Goal: Task Accomplishment & Management: Manage account settings

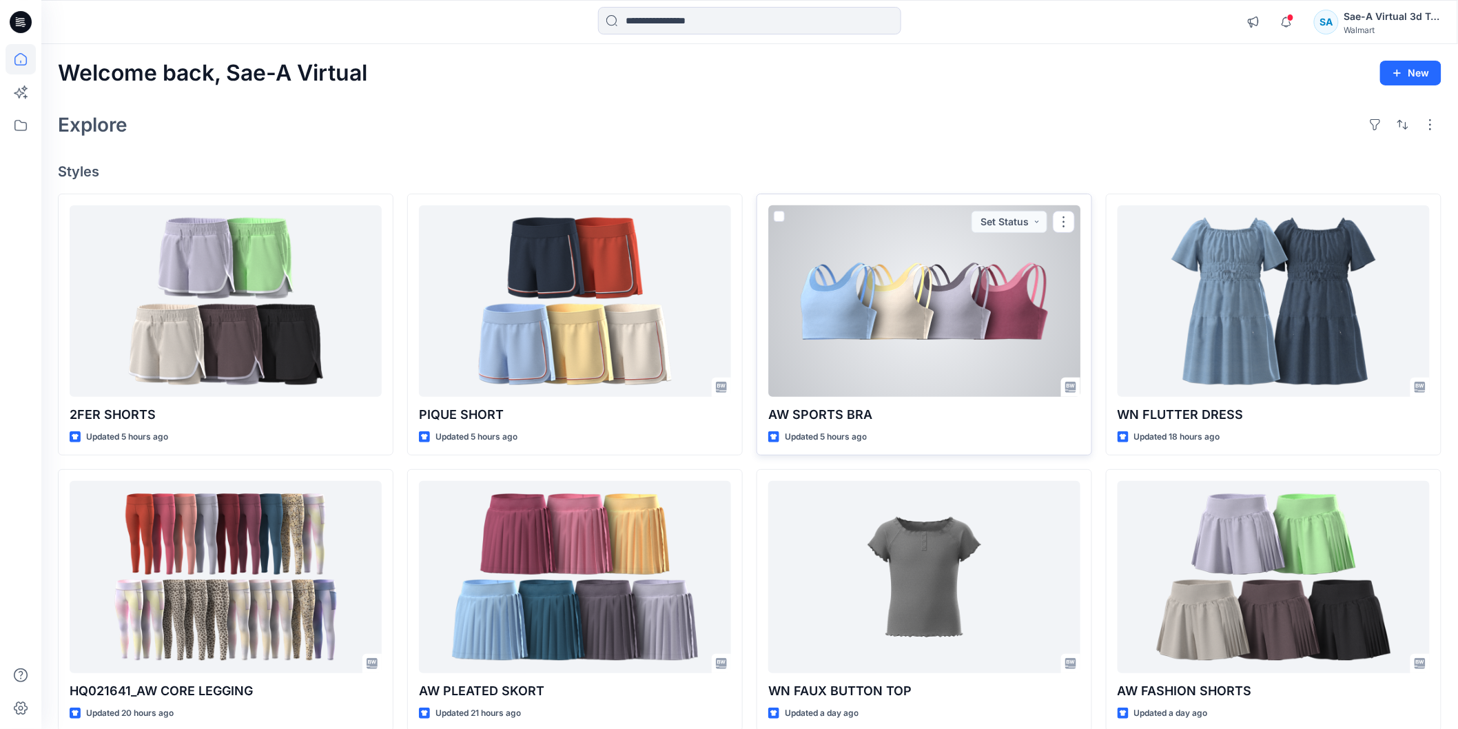
click at [931, 360] on div at bounding box center [924, 301] width 312 height 192
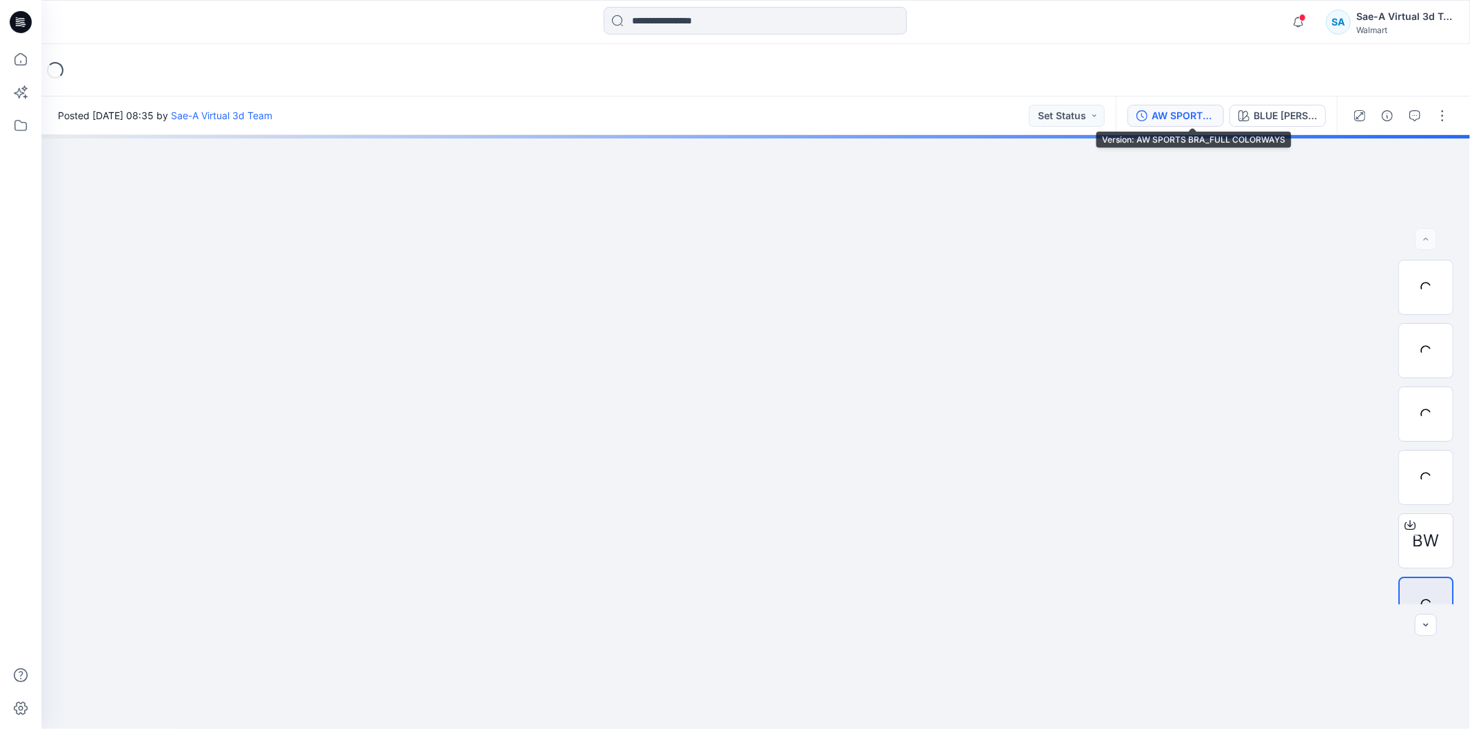
click at [1208, 114] on div "AW SPORTS BRA_FULL COLORWAYS" at bounding box center [1182, 115] width 63 height 15
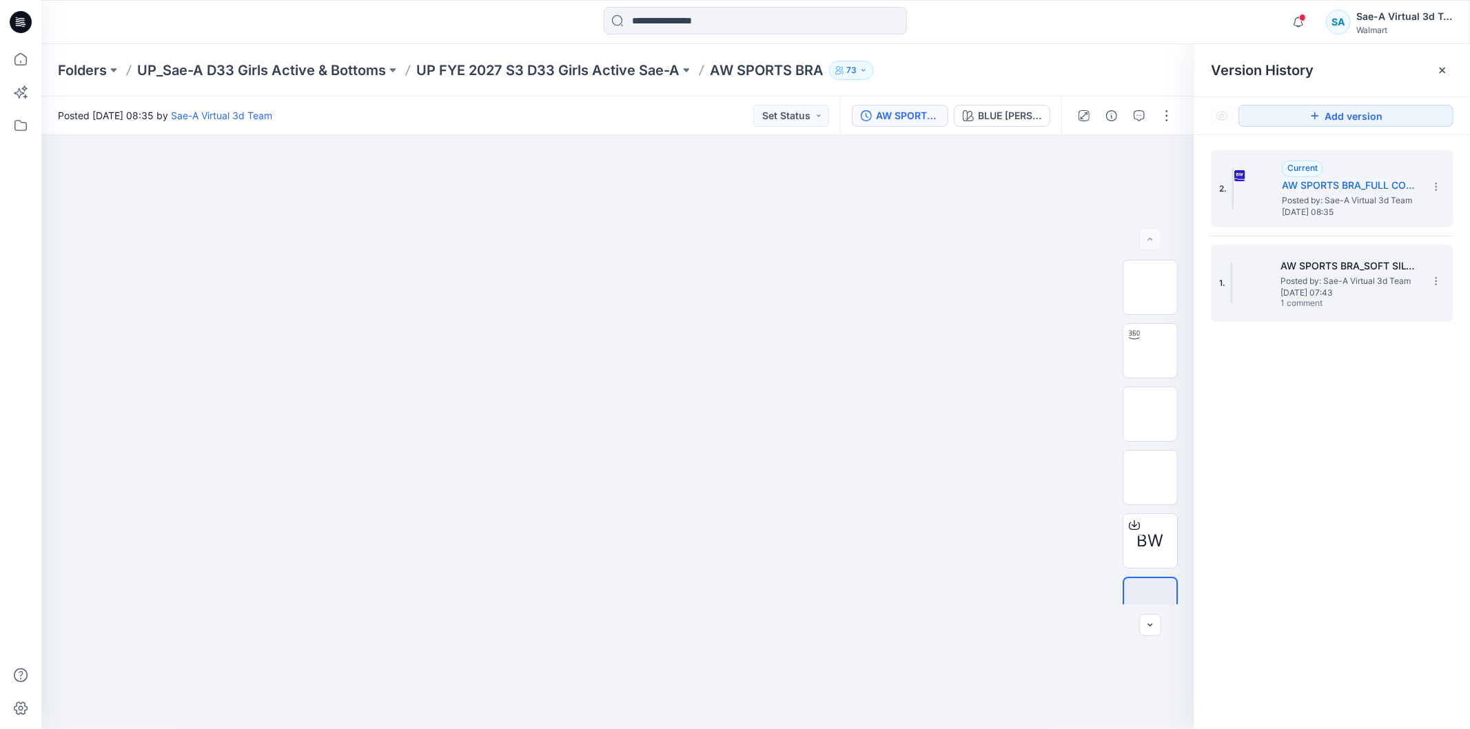
drag, startPoint x: 1273, startPoint y: 280, endPoint x: 1266, endPoint y: 281, distance: 7.6
click at [1273, 280] on div "1. AW SPORTS BRA_SOFT SILVER Posted by: Sae-A Virtual 3d Team [DATE] 07:43 1 co…" at bounding box center [1322, 283] width 207 height 66
click at [1315, 194] on span "Posted by: Sae-A Virtual 3d Team" at bounding box center [1350, 201] width 138 height 14
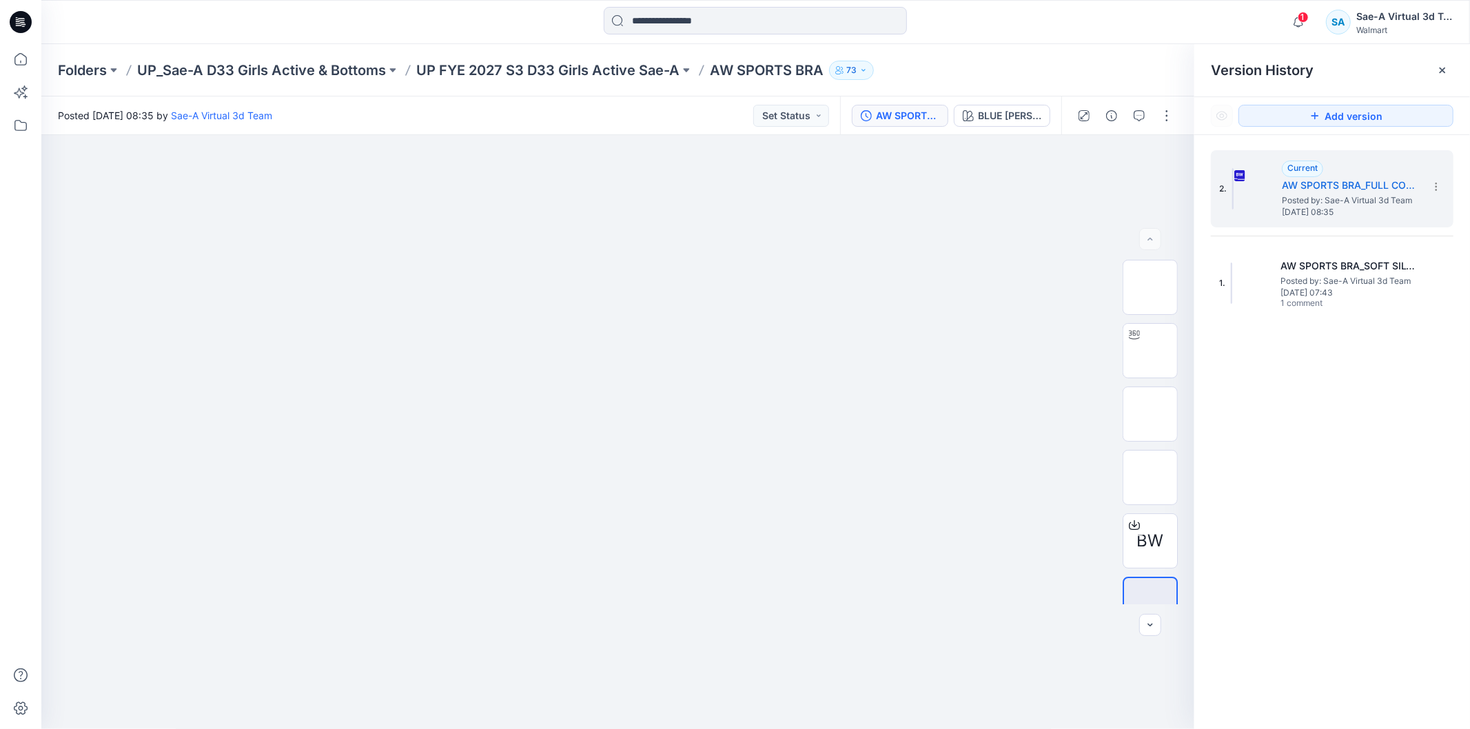
click at [32, 21] on div at bounding box center [21, 22] width 44 height 44
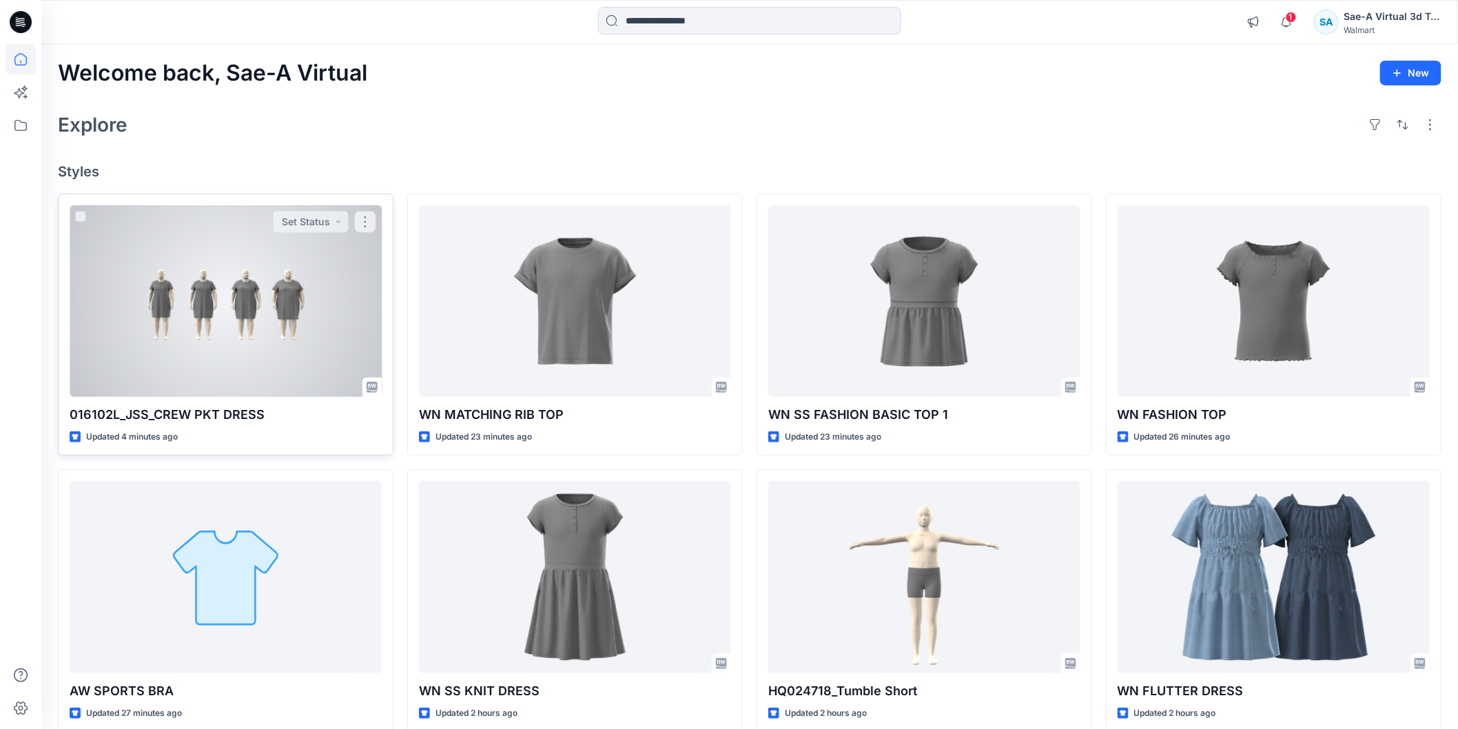
click at [312, 375] on div at bounding box center [226, 301] width 312 height 192
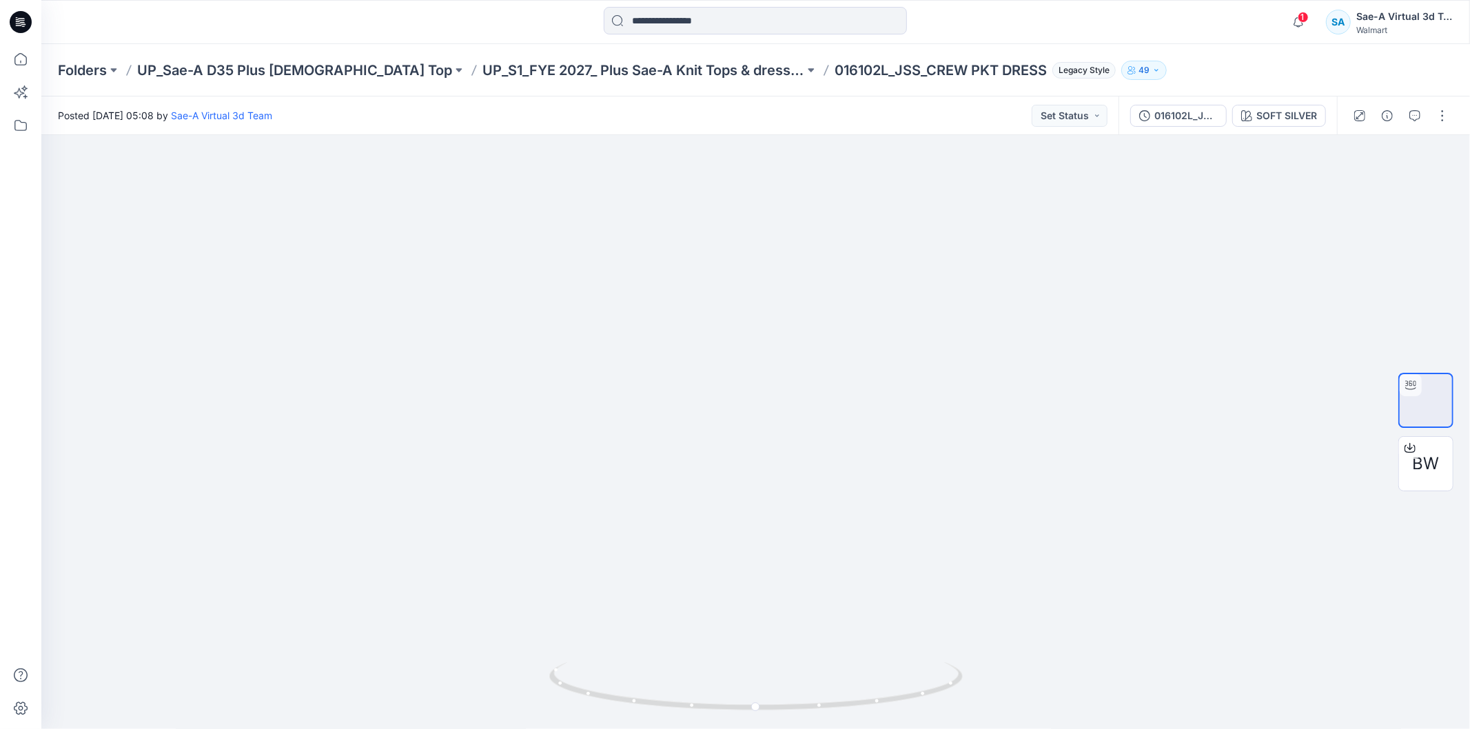
click at [24, 18] on icon at bounding box center [21, 22] width 22 height 22
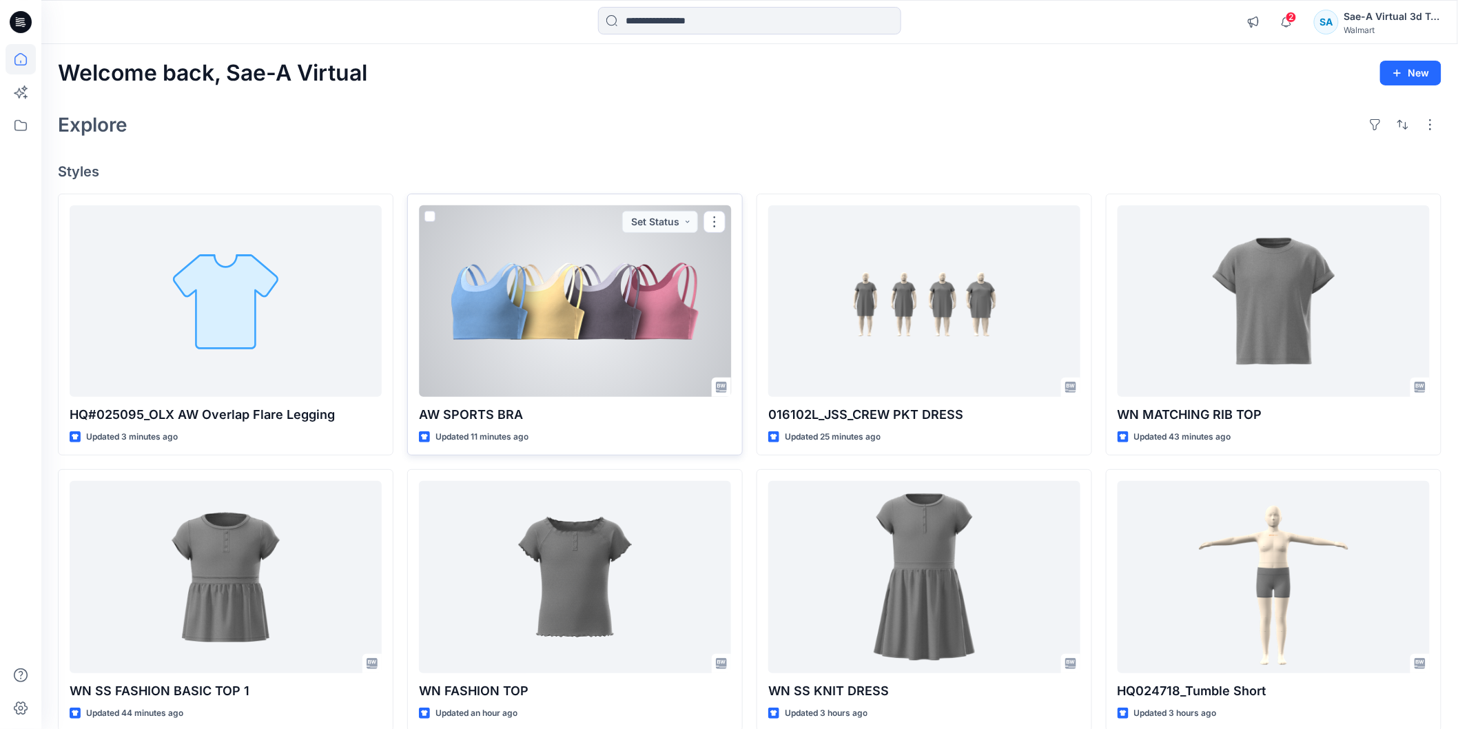
click at [574, 349] on div at bounding box center [575, 301] width 312 height 192
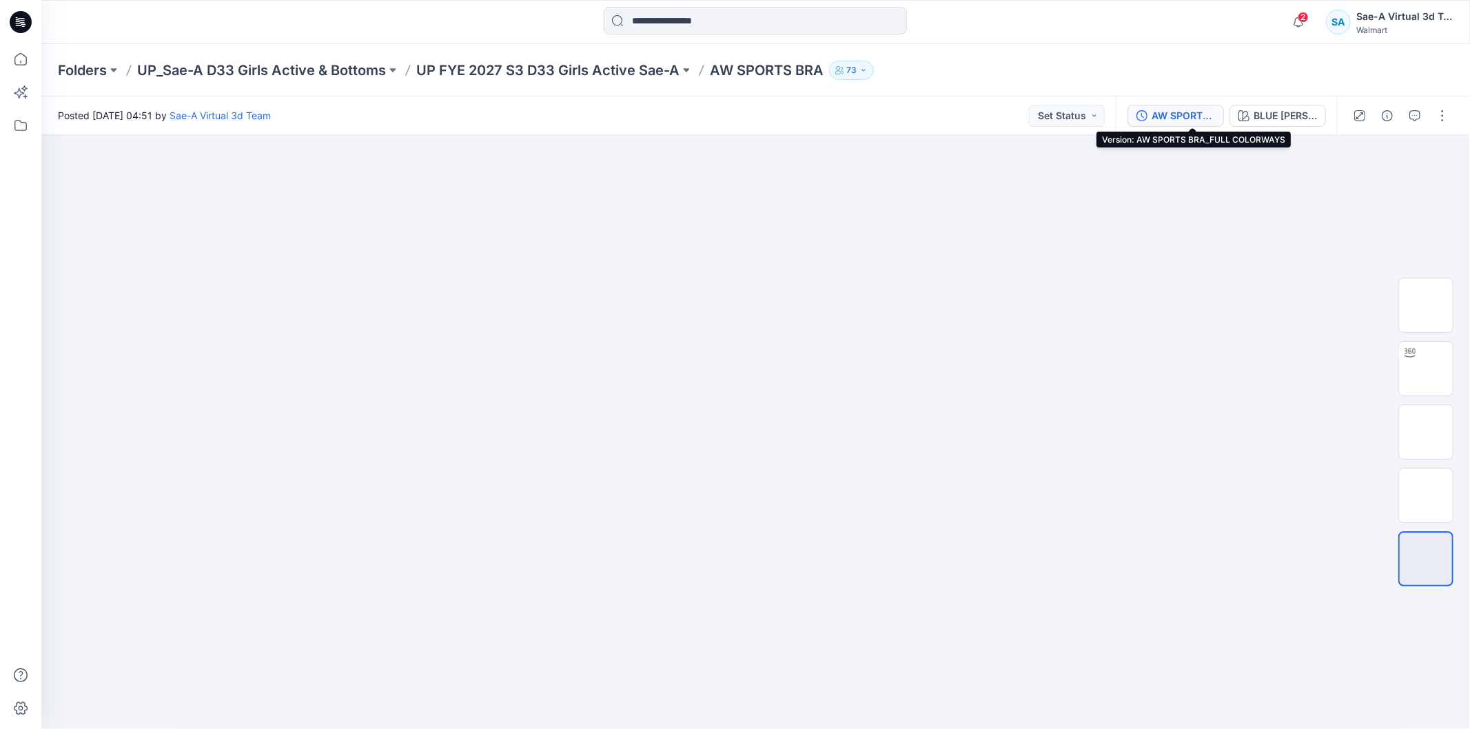
click at [1173, 114] on div "AW SPORTS BRA_FULL COLORWAYS" at bounding box center [1182, 115] width 63 height 15
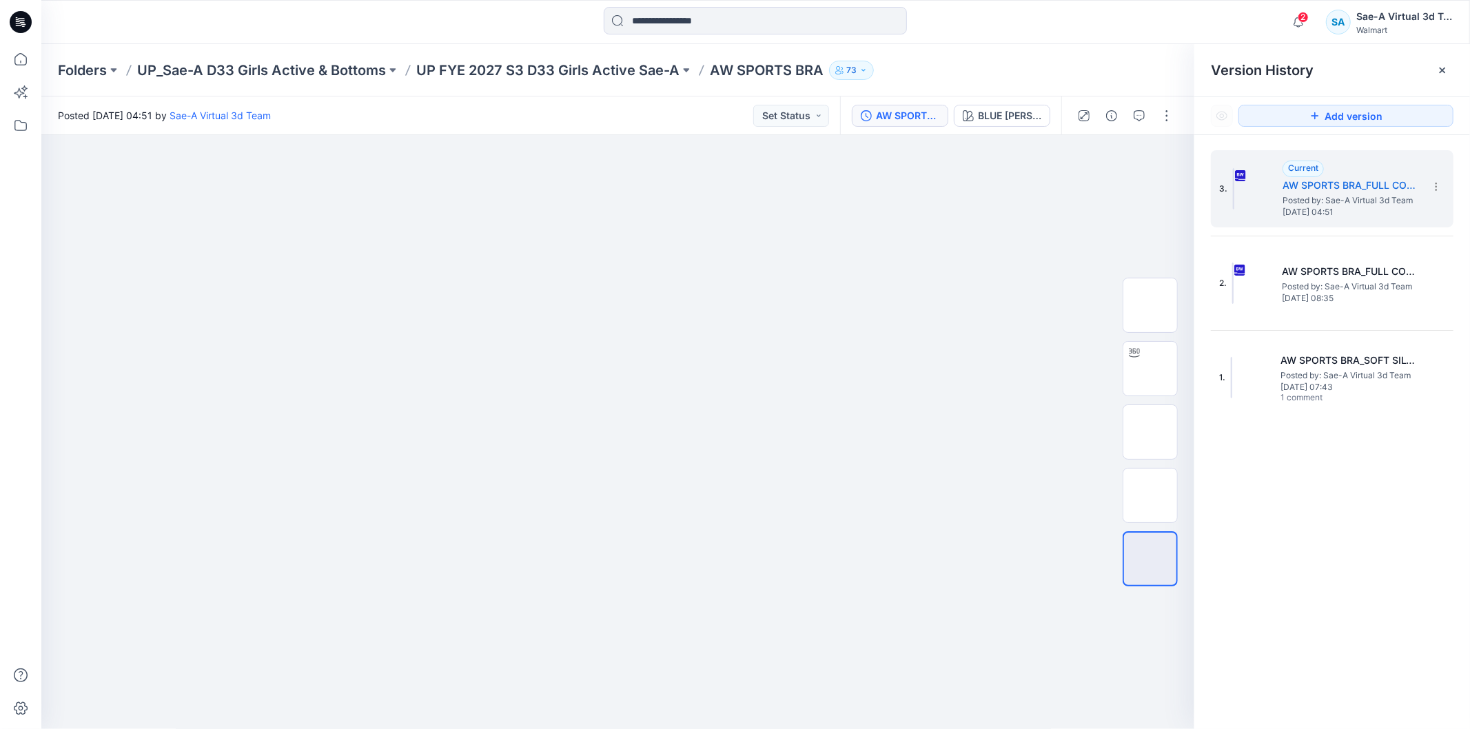
click at [1155, 12] on div "2 Notifications Your style HQ025095_Size-set_LAYERED LEGGING_SAEA_082925 has be…" at bounding box center [754, 22] width 1427 height 30
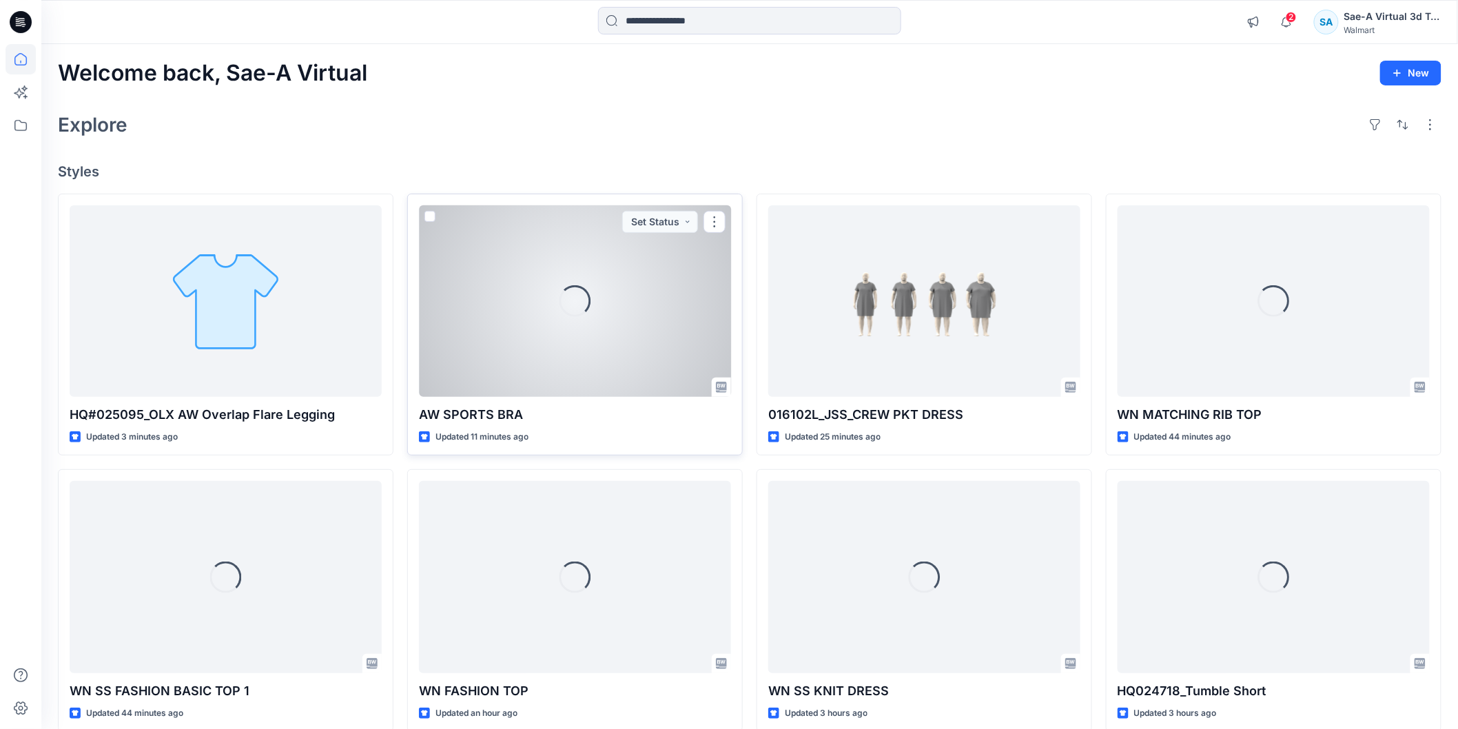
click at [661, 360] on div "Loading..." at bounding box center [575, 301] width 312 height 192
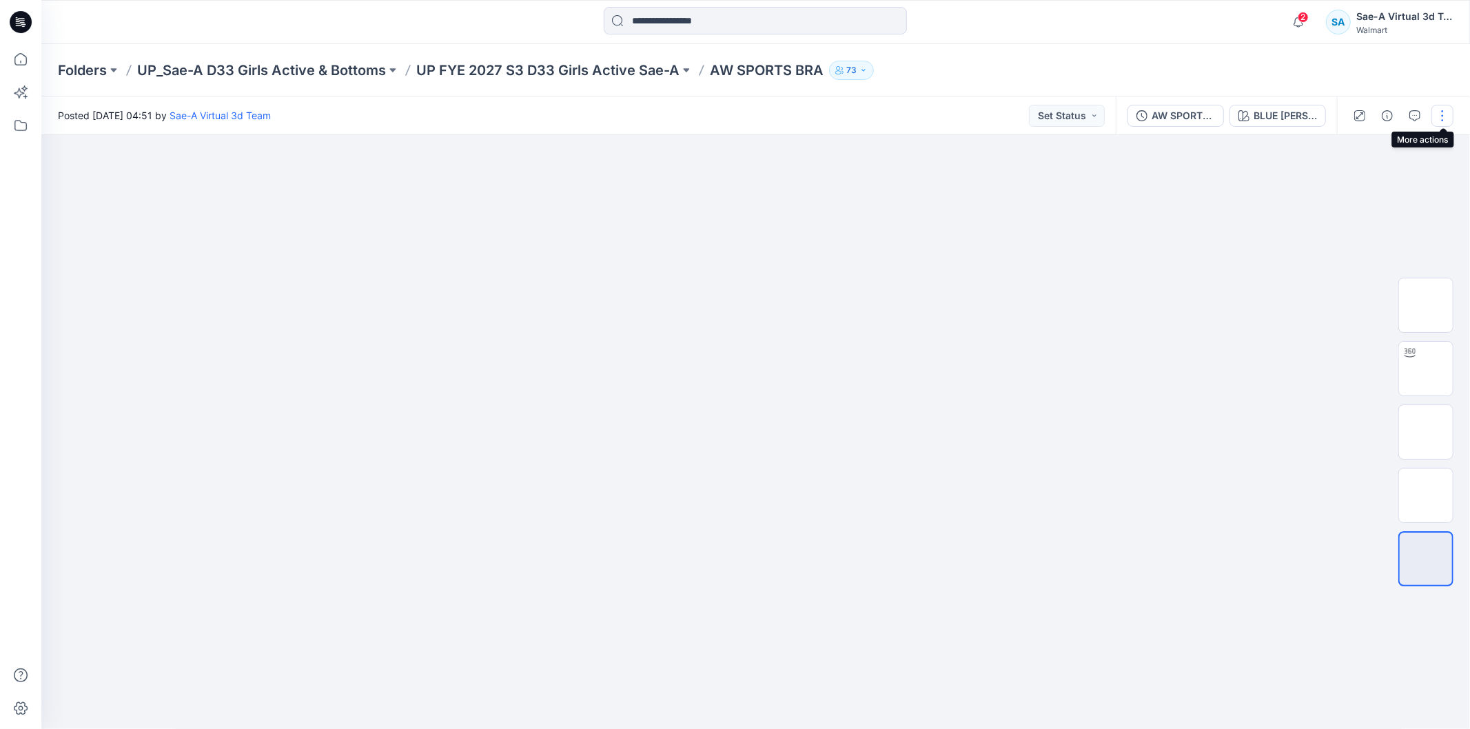
click at [1435, 112] on button "button" at bounding box center [1442, 116] width 22 height 22
click at [1368, 185] on button "Edit" at bounding box center [1384, 185] width 127 height 25
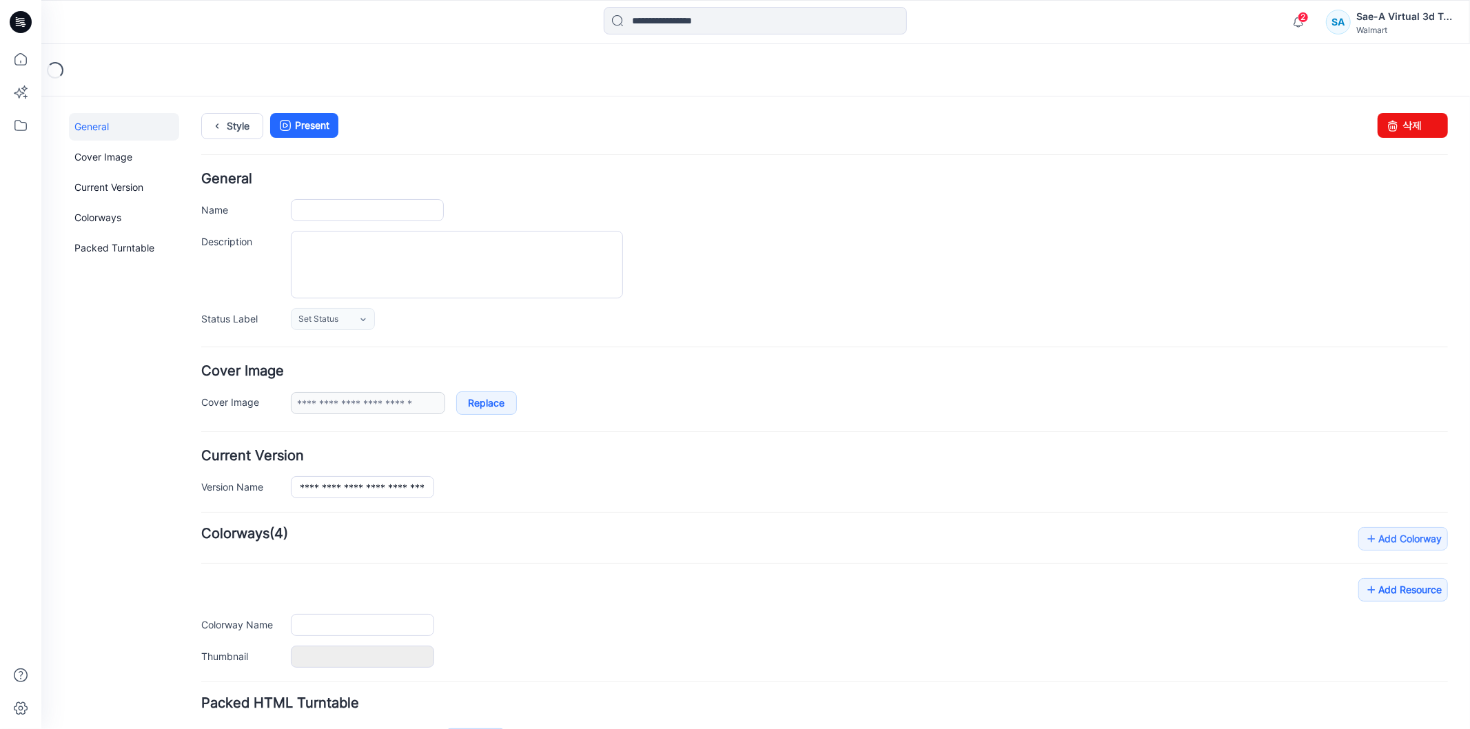
type input "**********"
type input "********"
type input "**********"
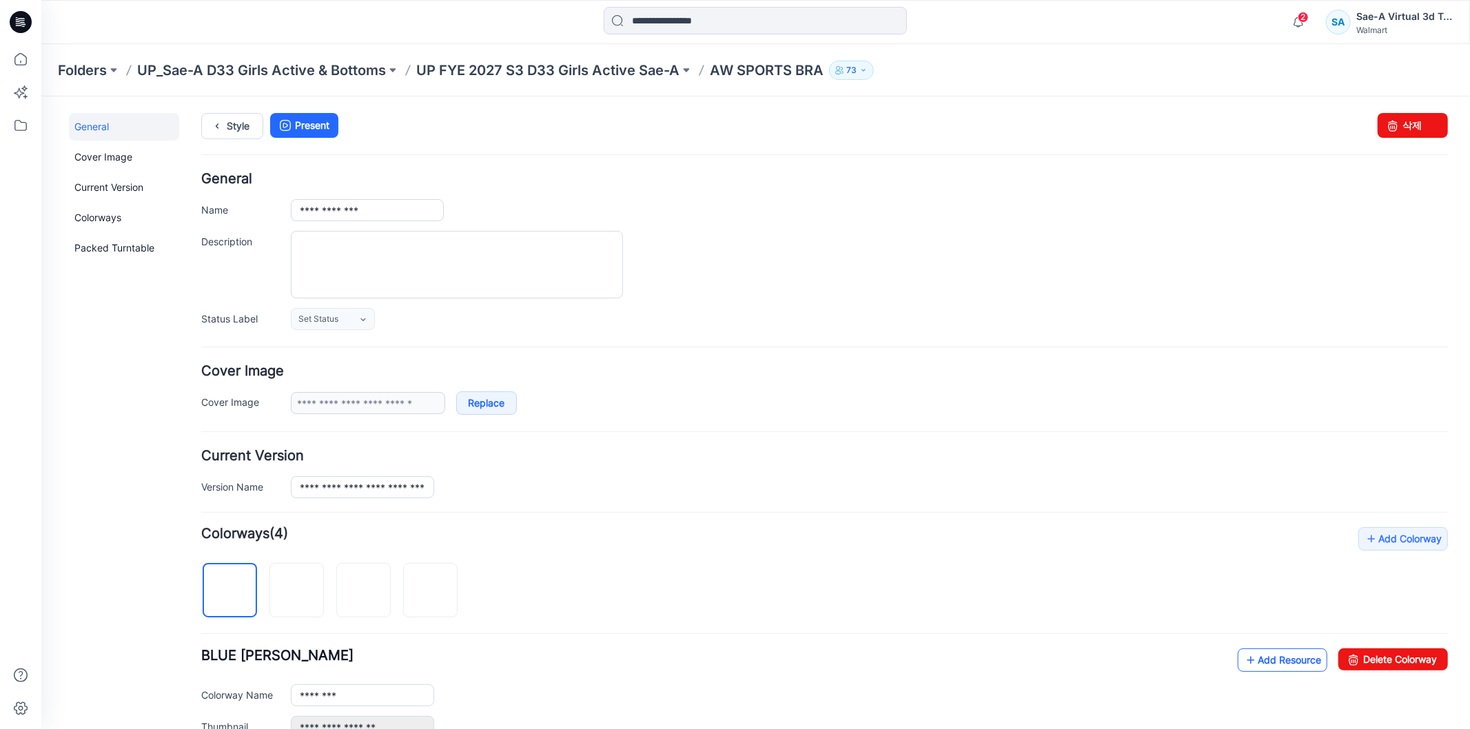
click at [1288, 651] on link "Add Resource" at bounding box center [1282, 659] width 90 height 23
click at [229, 127] on link "Style" at bounding box center [231, 125] width 62 height 26
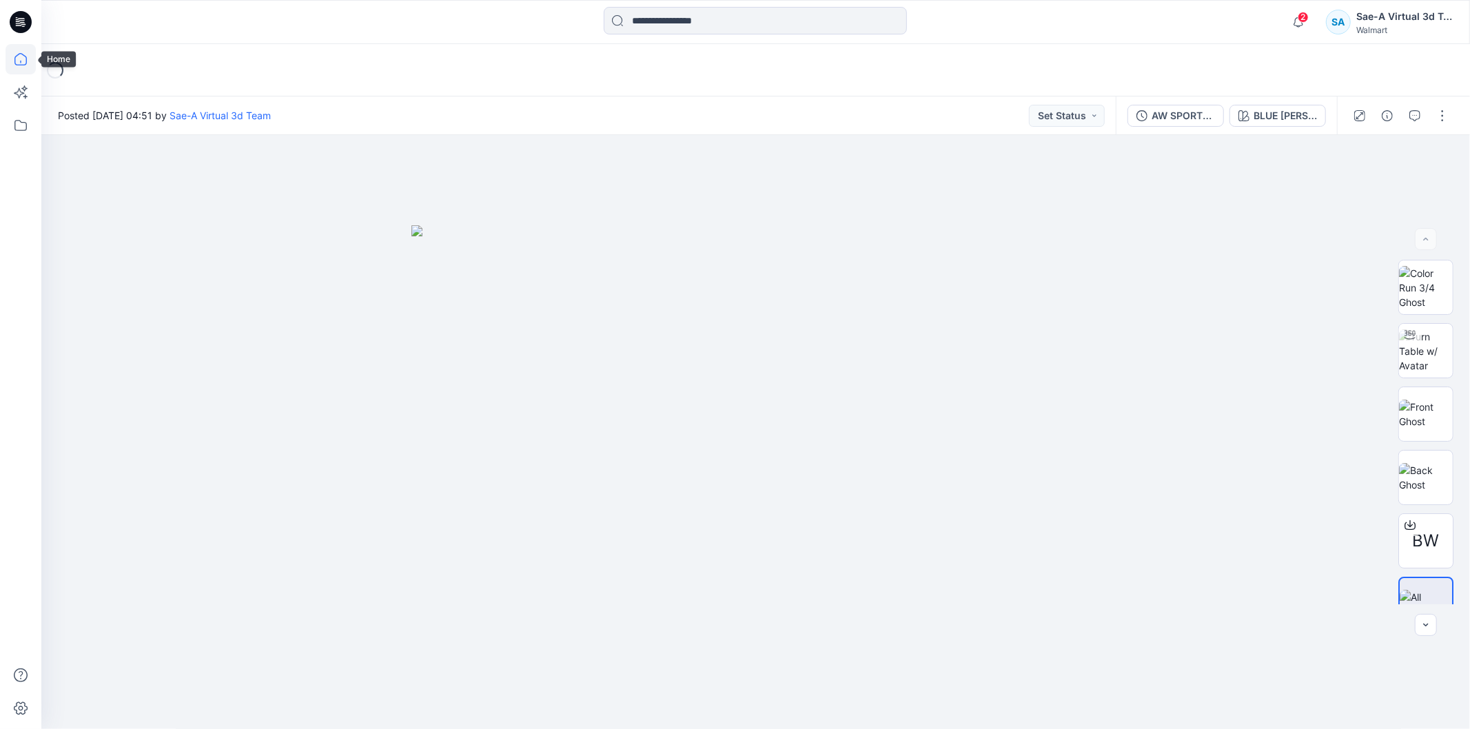
click at [15, 53] on icon at bounding box center [21, 59] width 30 height 30
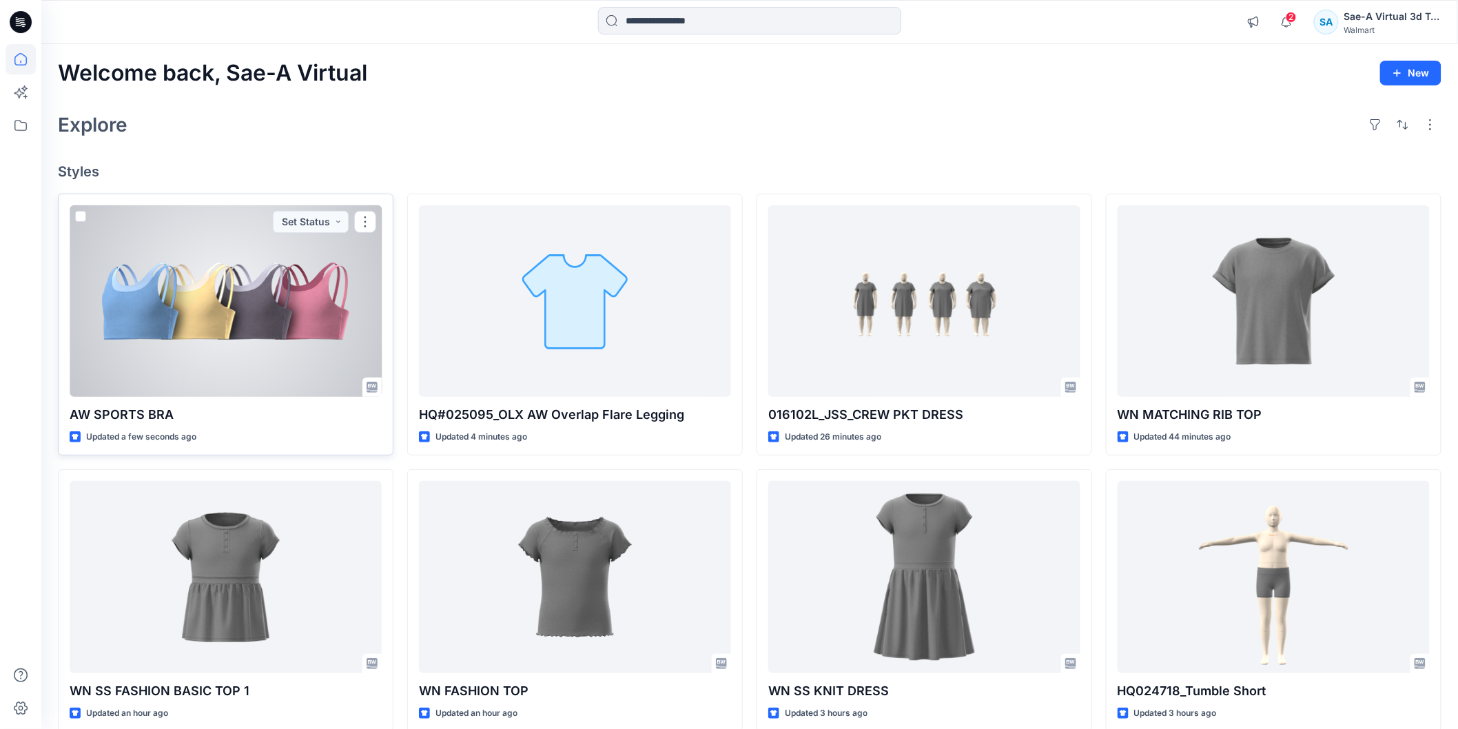
click at [156, 336] on div at bounding box center [226, 301] width 312 height 192
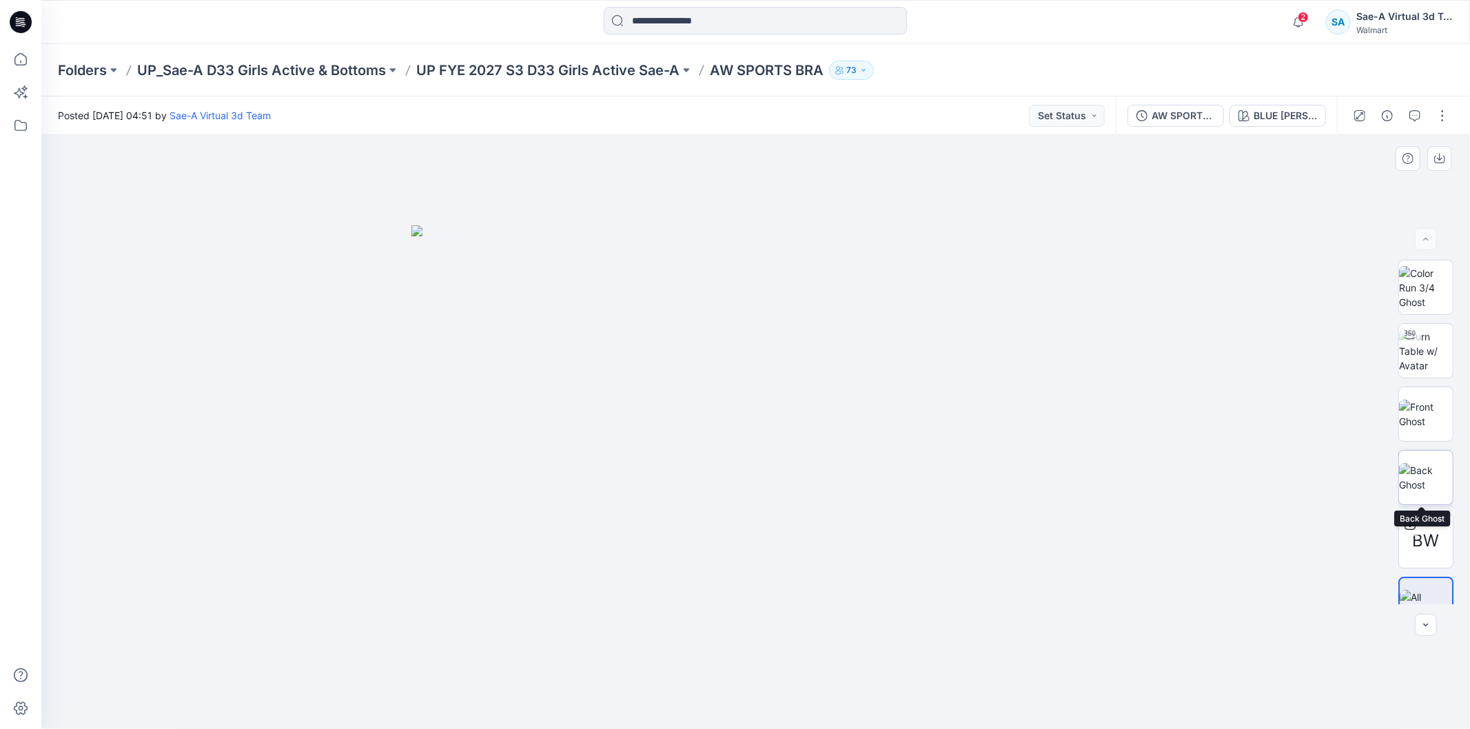
click at [1445, 491] on img at bounding box center [1426, 477] width 54 height 29
click at [14, 30] on icon at bounding box center [21, 22] width 22 height 22
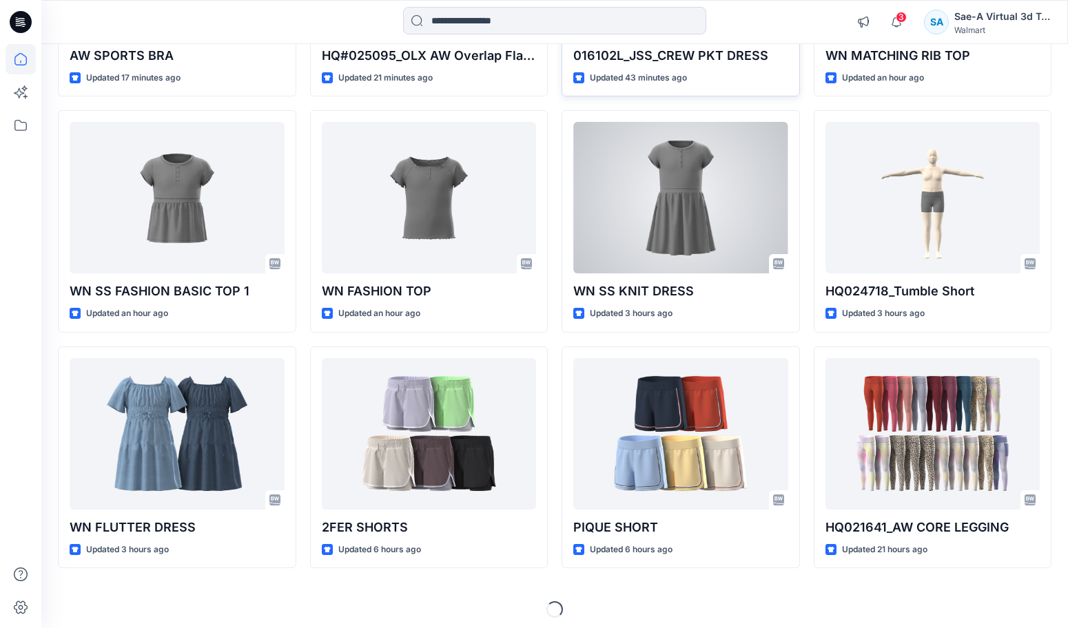
scroll to position [325, 0]
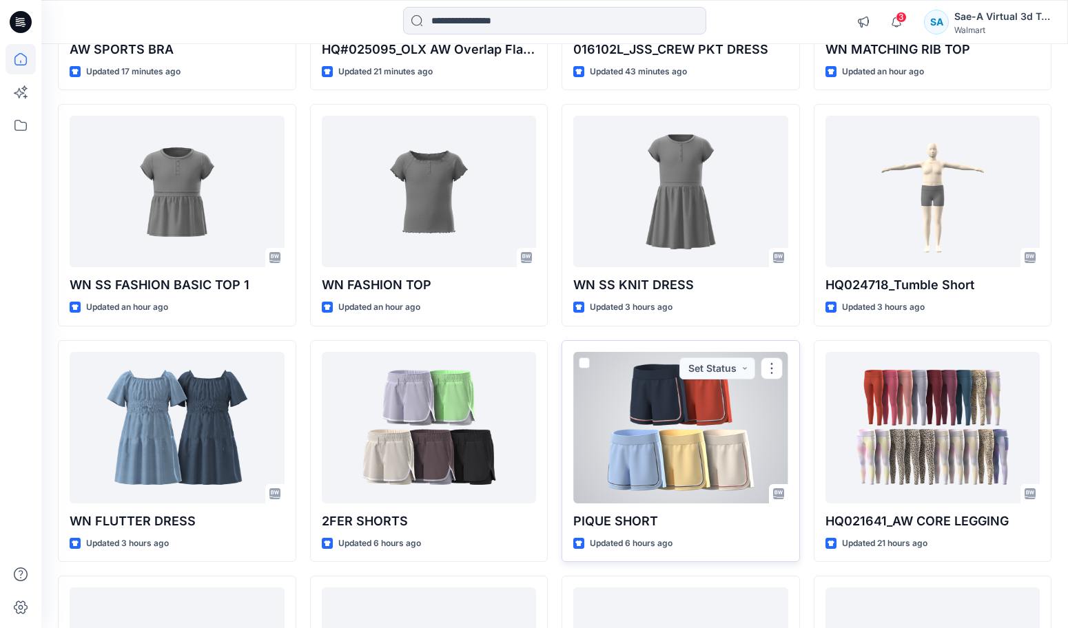
click at [736, 448] on div at bounding box center [680, 428] width 215 height 152
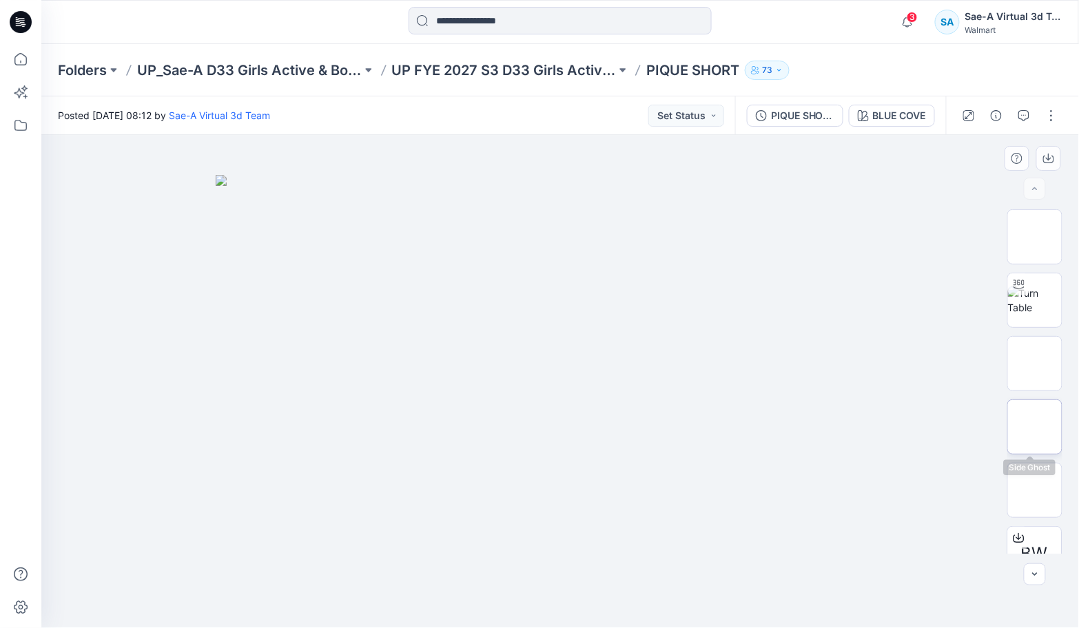
click at [1011, 442] on img at bounding box center [1035, 427] width 54 height 29
click at [782, 116] on div "PIQUE SHORT_COLORWAY UPDATE" at bounding box center [802, 115] width 63 height 15
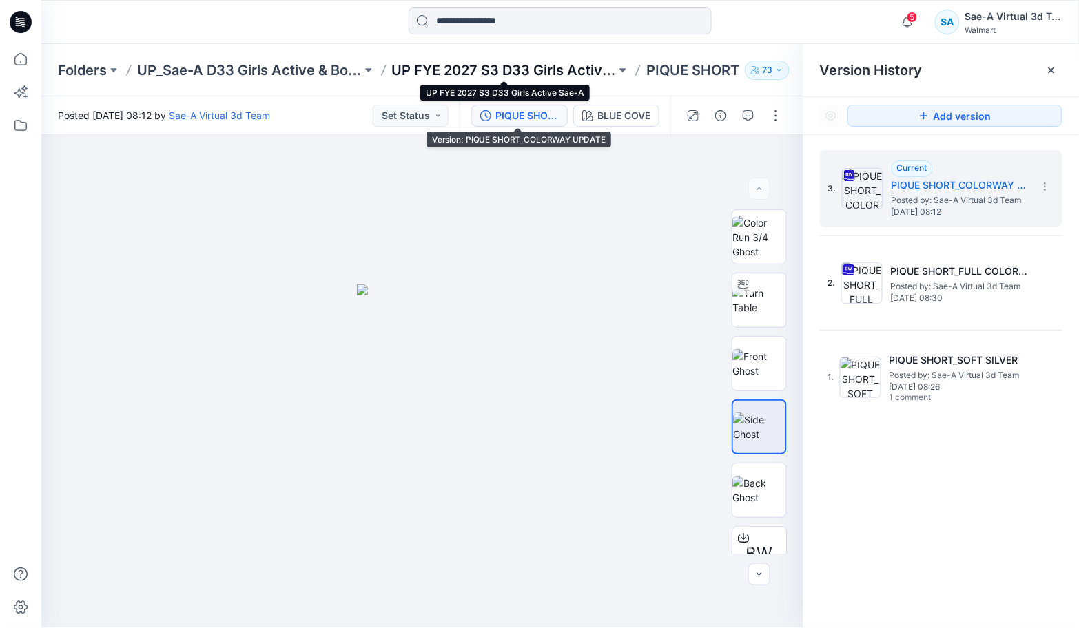
click at [451, 70] on p "UP FYE 2027 S3 D33 Girls Active Sae-A" at bounding box center [504, 70] width 225 height 19
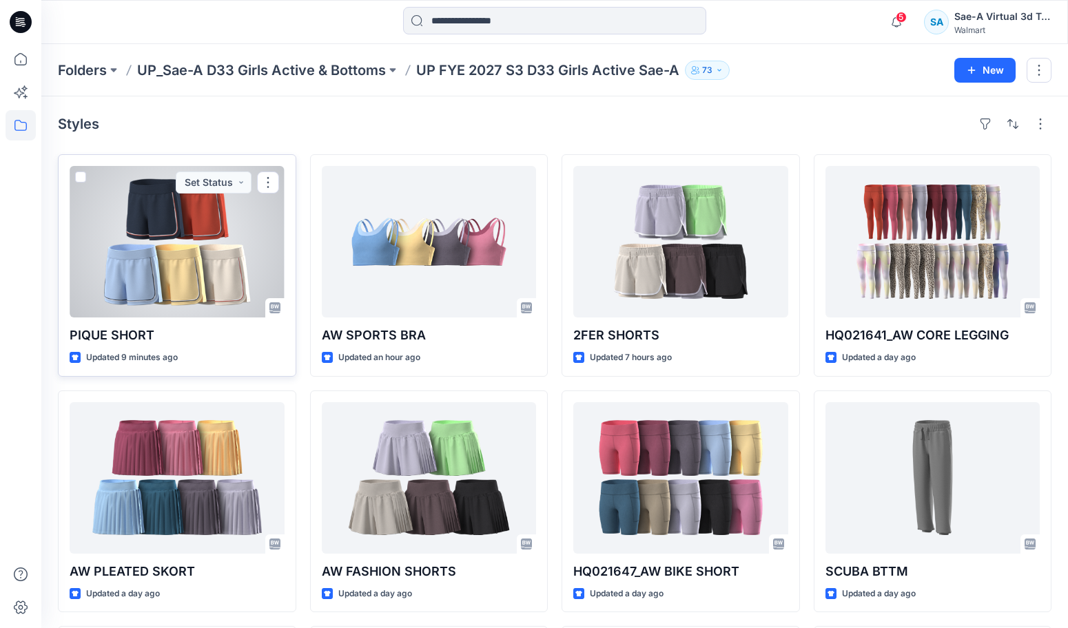
click at [136, 258] on div at bounding box center [177, 242] width 215 height 152
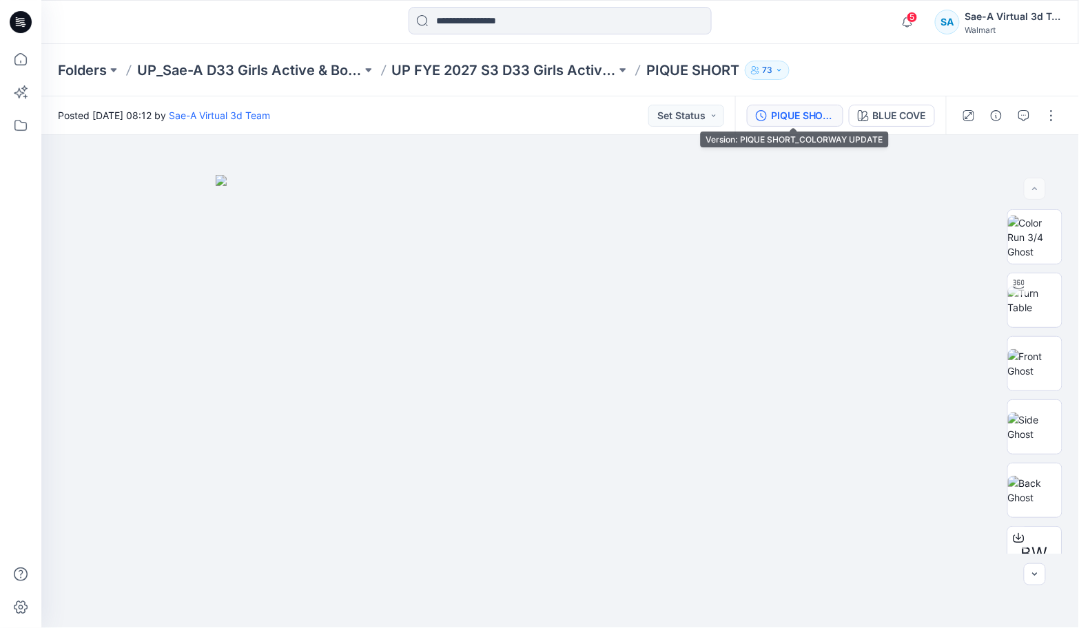
click at [807, 108] on div "PIQUE SHORT_COLORWAY UPDATE" at bounding box center [802, 115] width 63 height 15
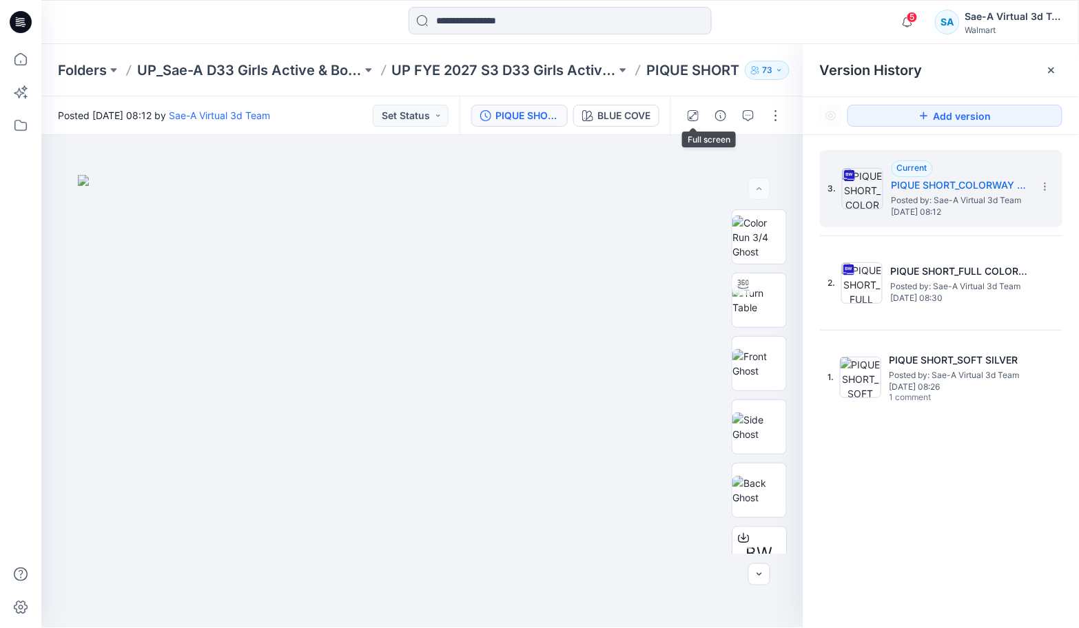
click at [659, 116] on div "PIQUE SHORT_COLORWAY UPDATE BLUE COVE" at bounding box center [565, 115] width 211 height 39
click at [652, 117] on button "BLUE COVE" at bounding box center [616, 116] width 86 height 22
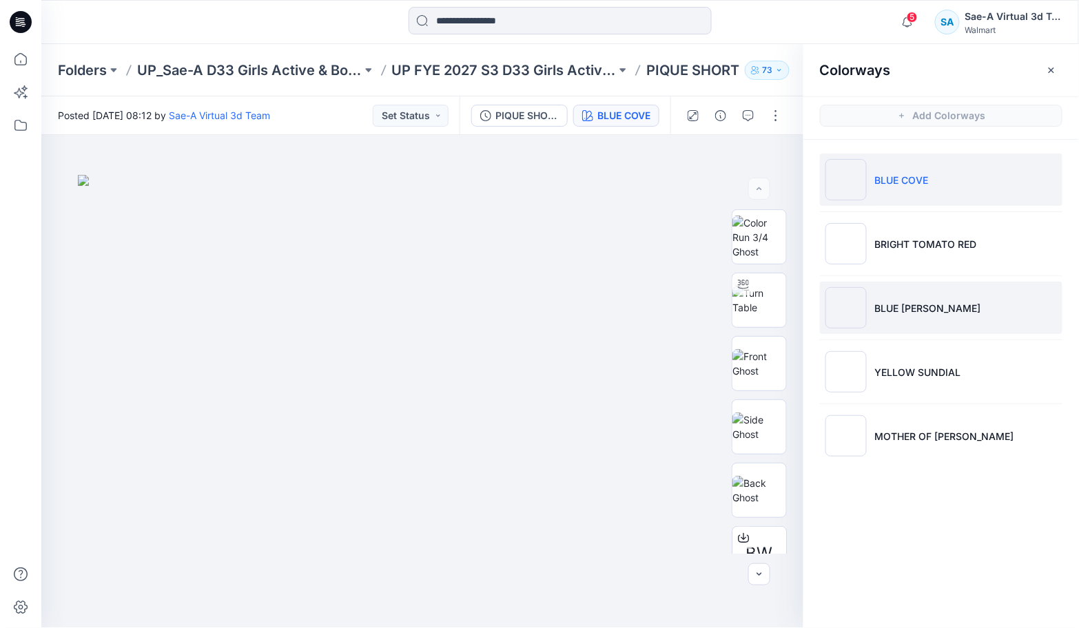
click at [896, 294] on li "BLUE [PERSON_NAME]" at bounding box center [941, 308] width 243 height 52
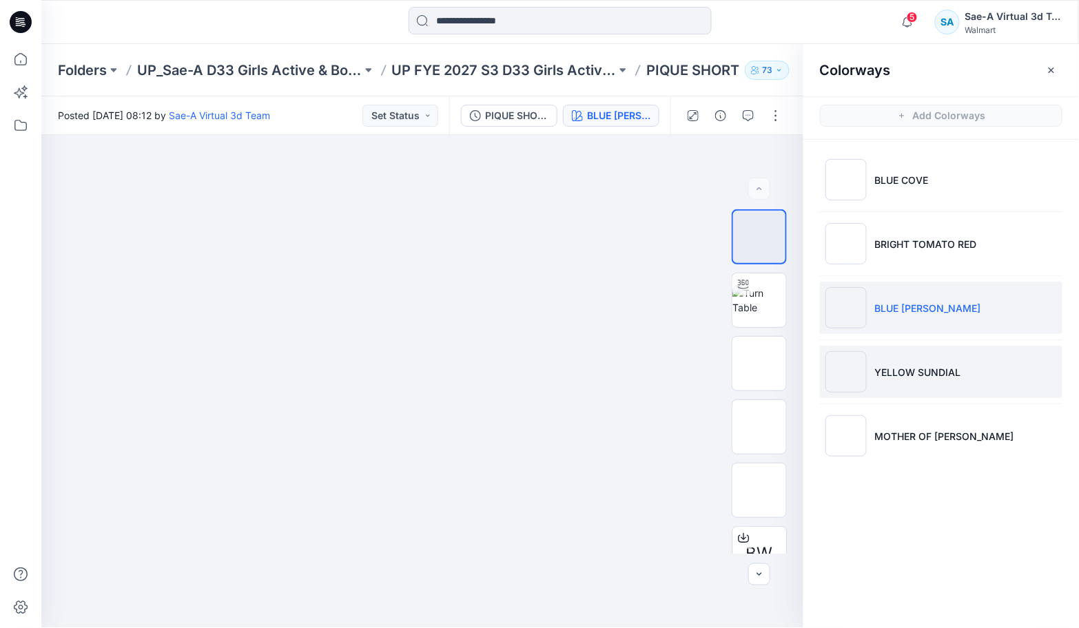
click at [883, 358] on li "YELLOW SUNDIAL" at bounding box center [941, 372] width 243 height 52
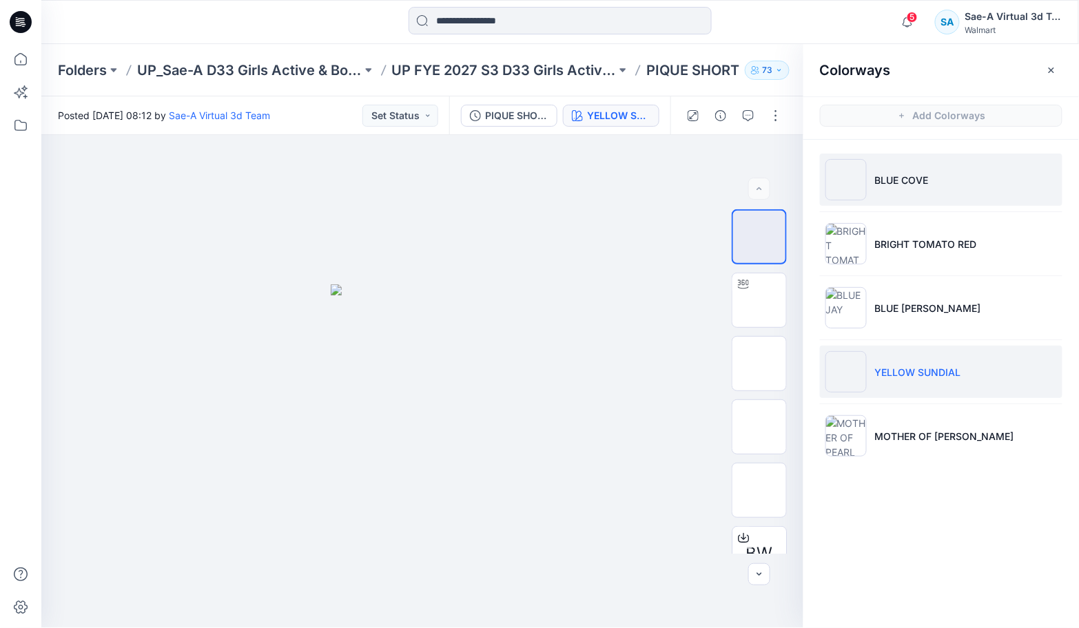
click at [882, 181] on p "BLUE COVE" at bounding box center [902, 180] width 54 height 14
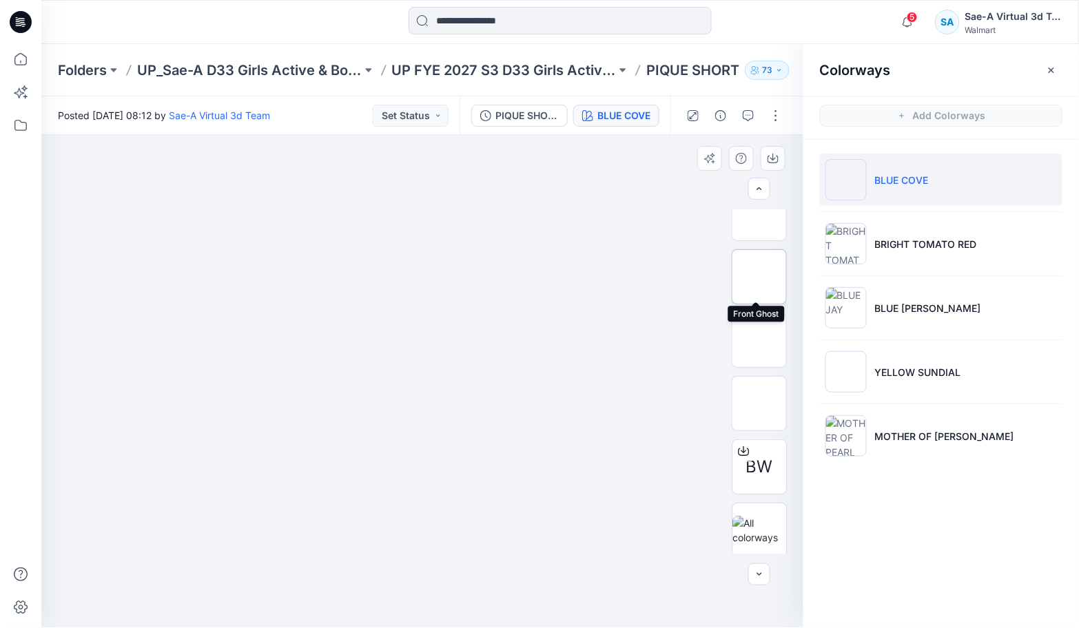
scroll to position [90, 0]
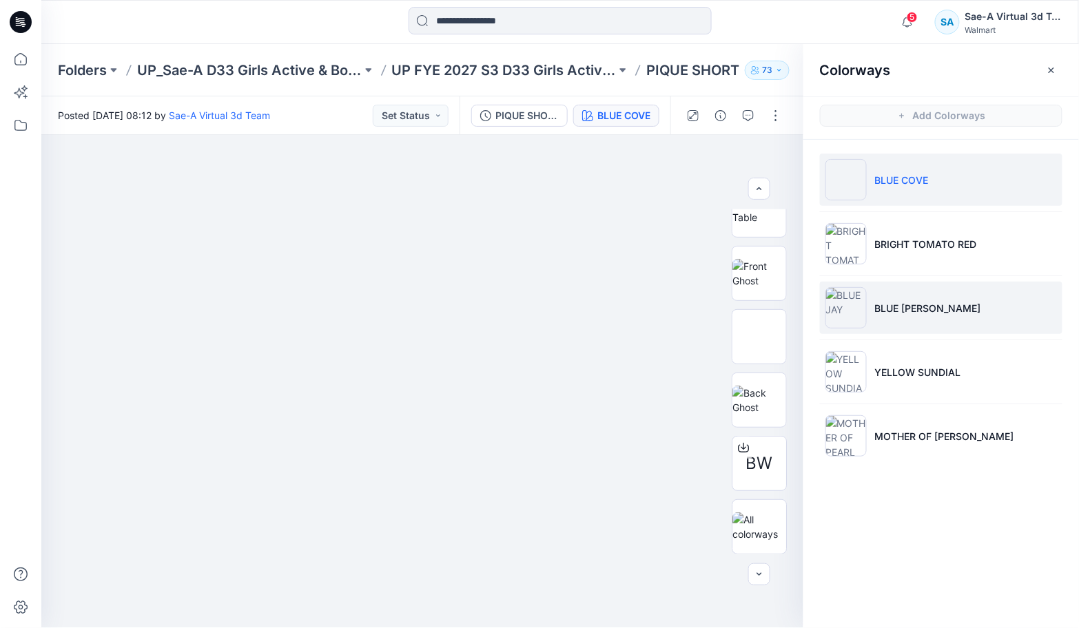
click at [854, 298] on img at bounding box center [845, 307] width 41 height 41
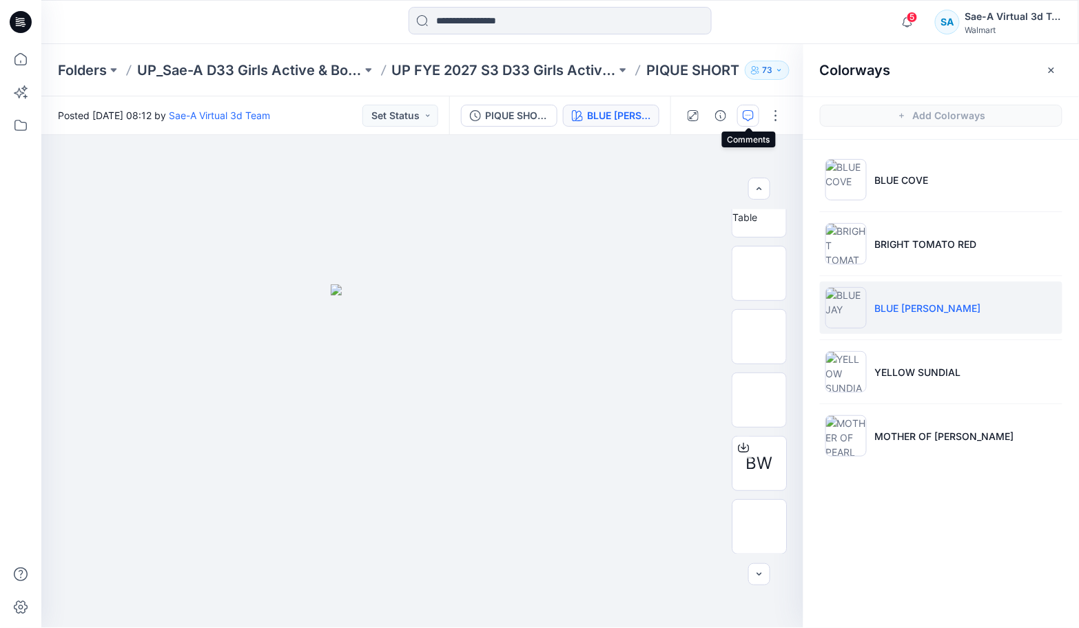
click at [743, 114] on icon "button" at bounding box center [748, 115] width 11 height 11
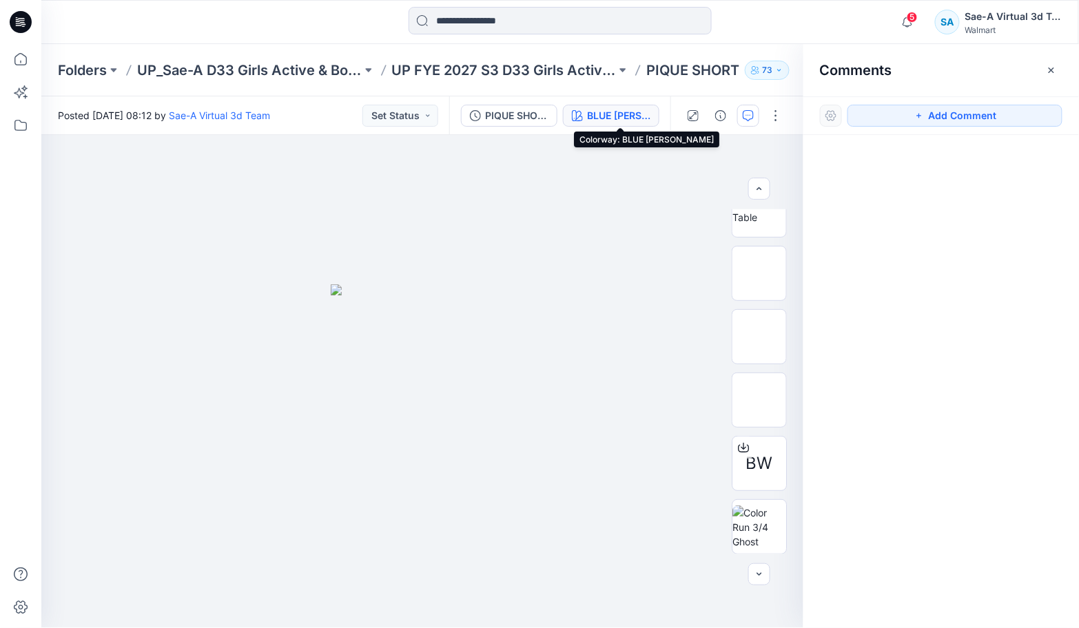
click at [648, 106] on button "BLUE [PERSON_NAME]" at bounding box center [611, 116] width 96 height 22
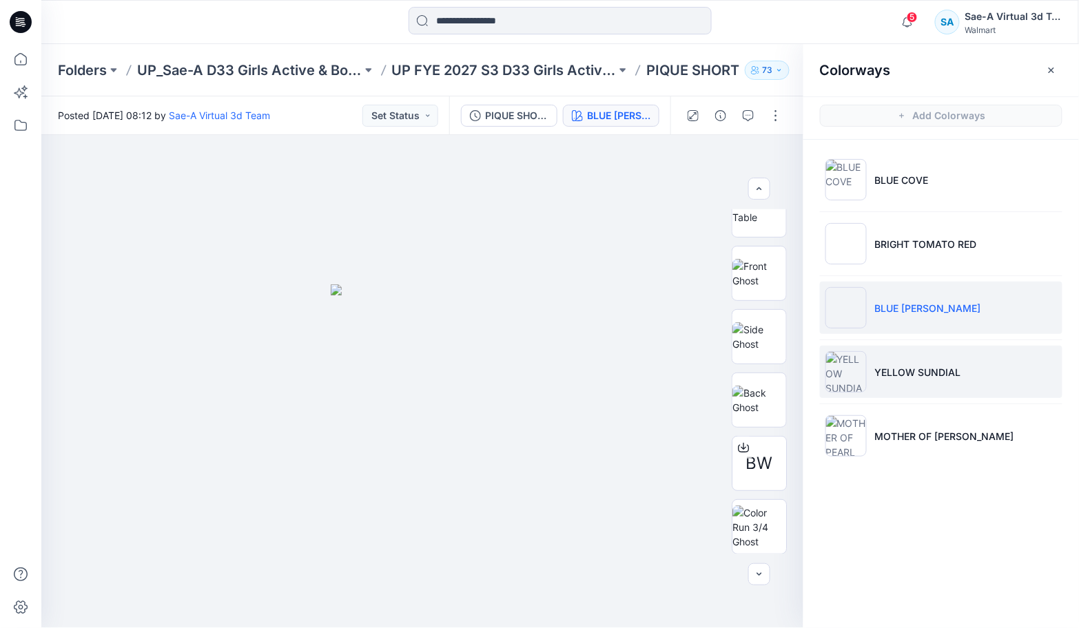
click at [910, 369] on p "YELLOW SUNDIAL" at bounding box center [918, 372] width 86 height 14
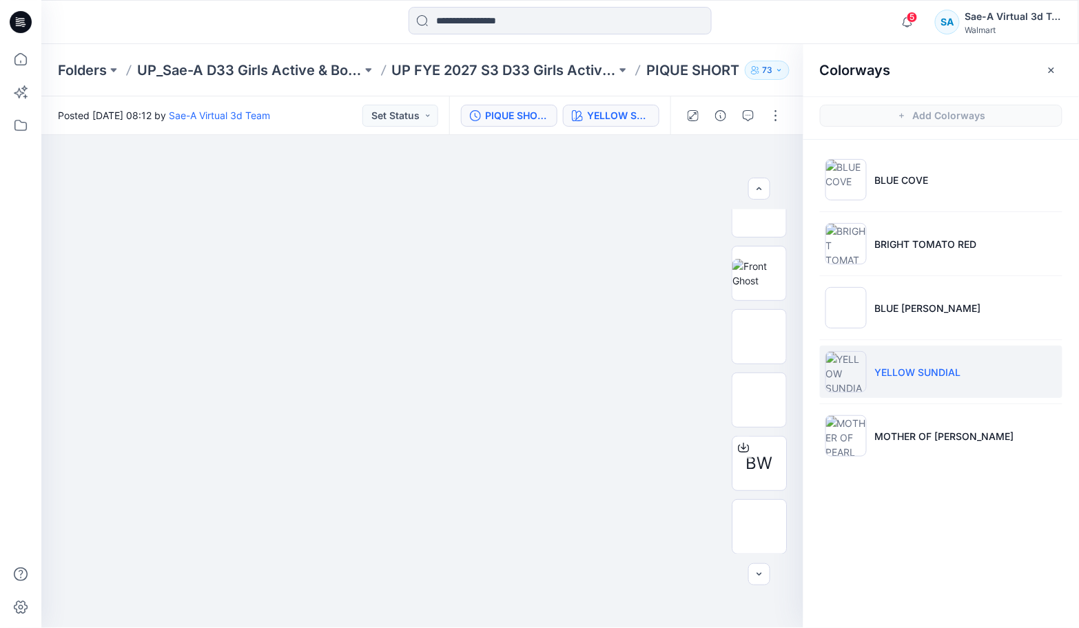
click at [493, 118] on div "PIQUE SHORT_COLORWAY UPDATE" at bounding box center [516, 115] width 63 height 15
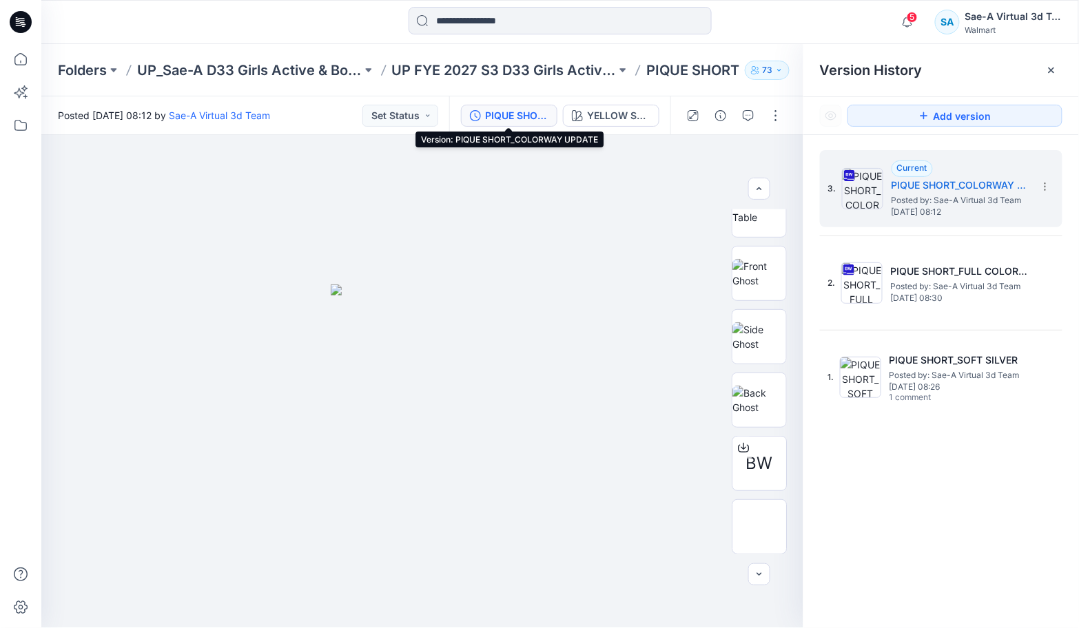
click at [515, 118] on div "PIQUE SHORT_COLORWAY UPDATE" at bounding box center [516, 115] width 63 height 15
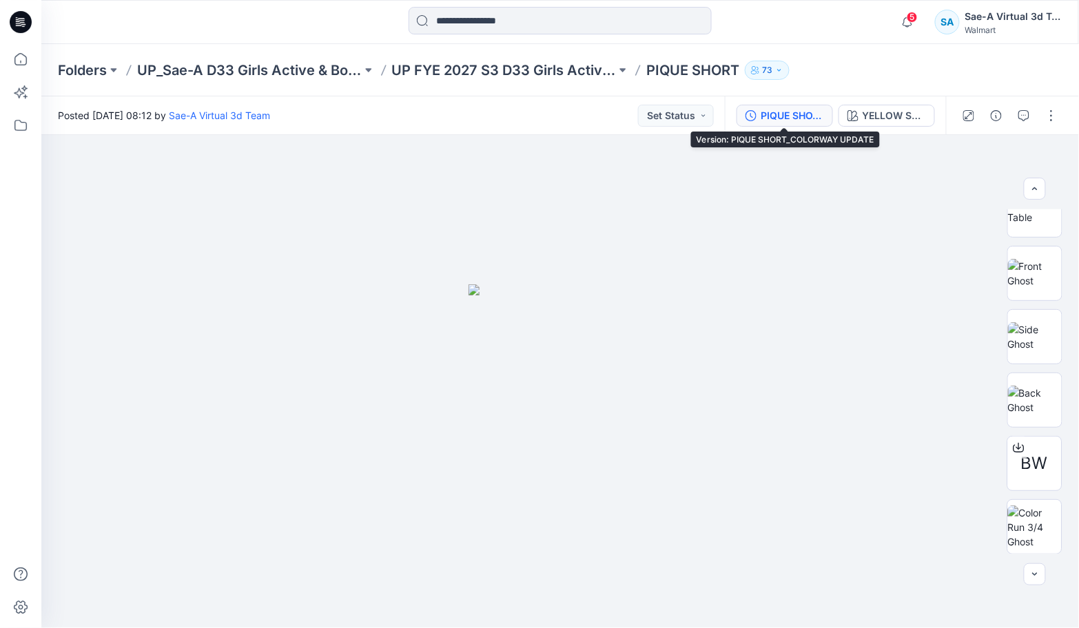
click at [808, 117] on div "PIQUE SHORT_COLORWAY UPDATE" at bounding box center [792, 115] width 63 height 15
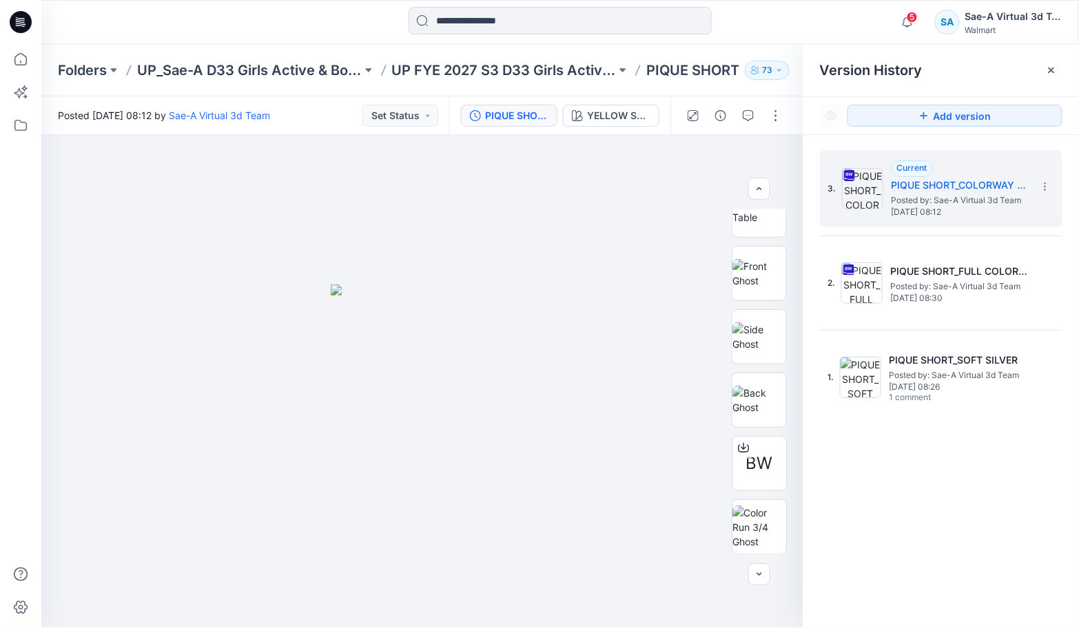
click at [504, 118] on div "PIQUE SHORT_COLORWAY UPDATE" at bounding box center [516, 115] width 63 height 15
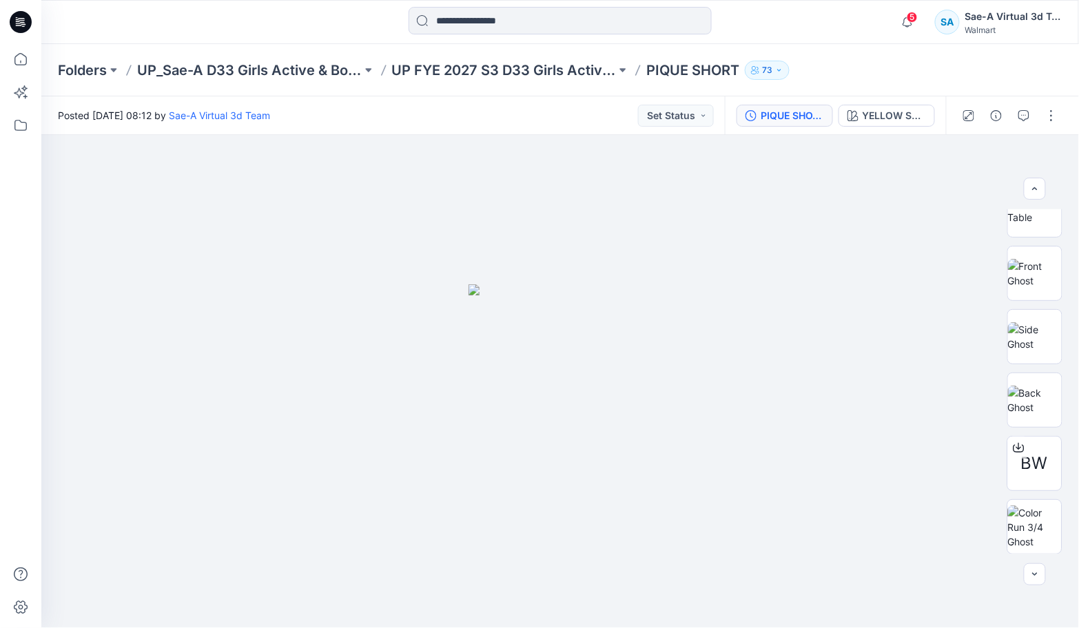
click at [790, 112] on div "PIQUE SHORT_COLORWAY UPDATE" at bounding box center [792, 115] width 63 height 15
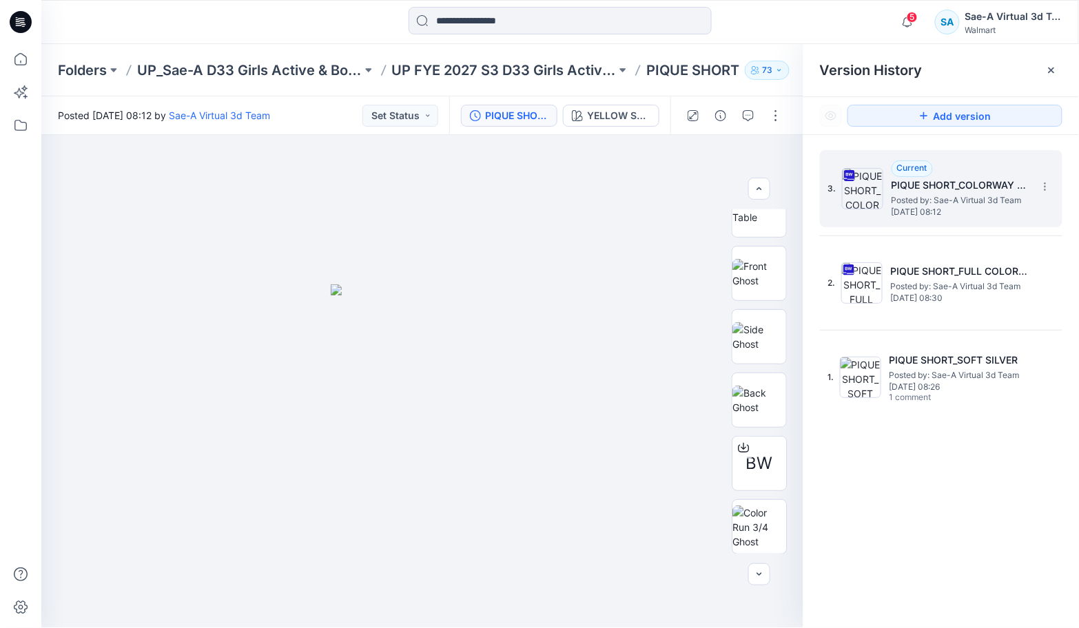
click at [928, 186] on h5 "PIQUE SHORT_COLORWAY UPDATE" at bounding box center [960, 185] width 138 height 17
click at [628, 108] on div "YELLOW SUNDIAL" at bounding box center [618, 115] width 63 height 15
